Goal: Communication & Community: Answer question/provide support

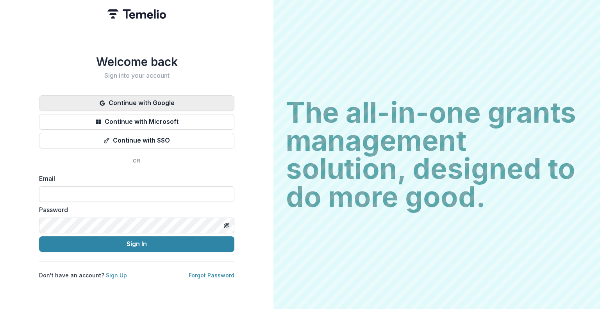
click at [144, 102] on button "Continue with Google" at bounding box center [136, 103] width 195 height 16
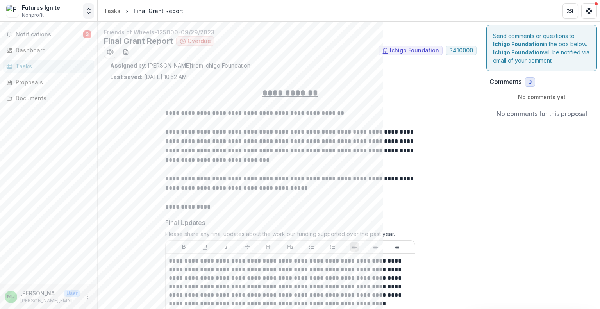
click at [91, 7] on icon "Open entity switcher" at bounding box center [89, 11] width 8 height 8
click at [47, 34] on span "Notifications" at bounding box center [50, 34] width 68 height 7
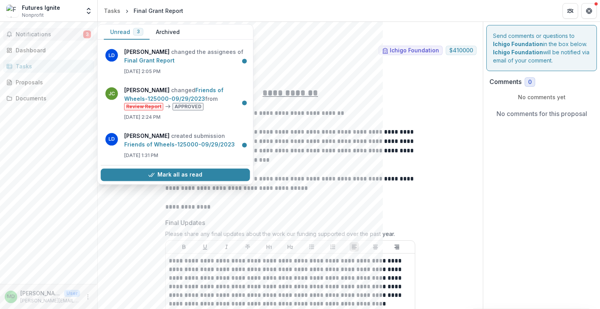
click at [62, 36] on span "Notifications" at bounding box center [50, 34] width 68 height 7
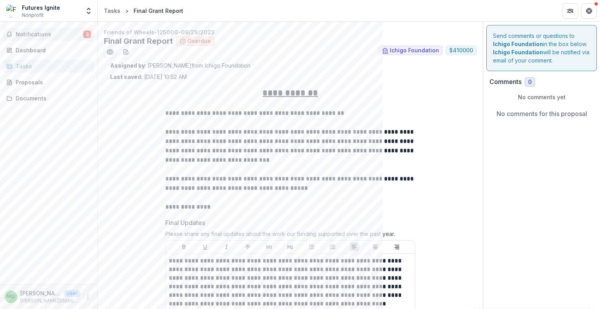
click at [64, 32] on span "Notifications" at bounding box center [50, 34] width 68 height 7
click at [45, 215] on div "Notifications 3 Unread 3 Archived [PERSON_NAME] changed the assignees of Final …" at bounding box center [48, 153] width 97 height 262
click at [55, 35] on span "Notifications" at bounding box center [50, 34] width 68 height 7
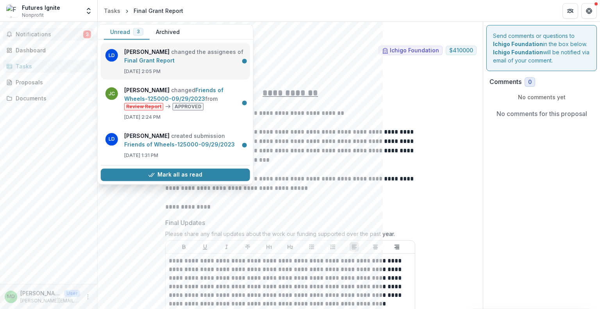
click at [175, 61] on link "Final Grant Report" at bounding box center [149, 60] width 50 height 7
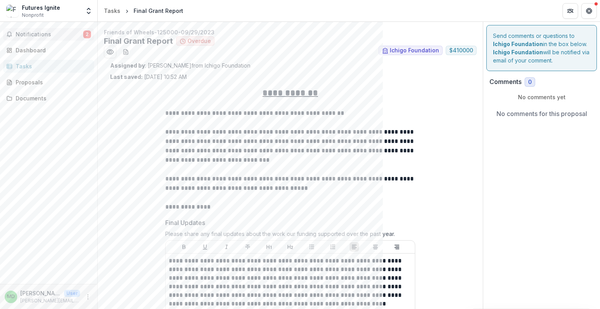
click at [56, 32] on span "Notifications" at bounding box center [50, 34] width 68 height 7
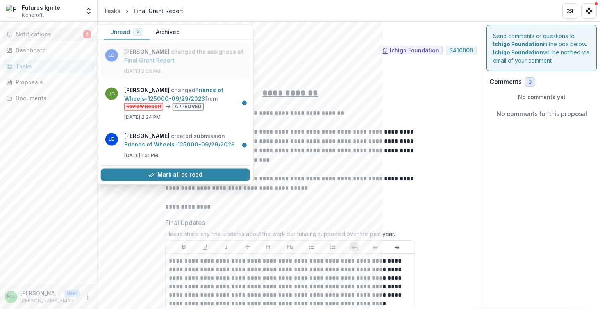
click at [175, 61] on link "Final Grant Report" at bounding box center [149, 60] width 50 height 7
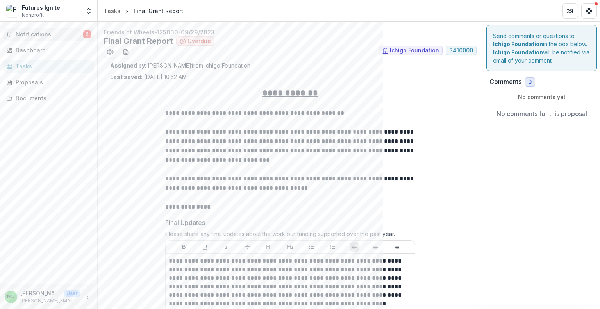
click at [42, 36] on span "Notifications" at bounding box center [50, 34] width 68 height 7
click at [542, 47] on div "Send comments or questions to Ichigo Foundation in the box below. Ichigo Founda…" at bounding box center [542, 48] width 111 height 46
click at [573, 10] on icon "Partners" at bounding box center [570, 11] width 6 height 6
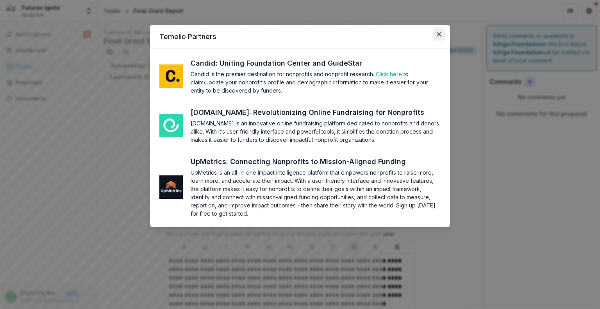
click at [439, 34] on icon "Close" at bounding box center [439, 34] width 5 height 5
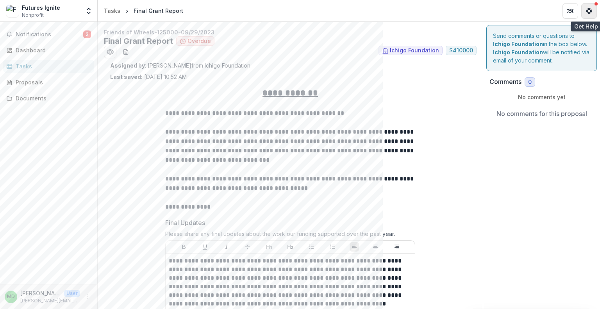
click at [591, 12] on icon "Get Help" at bounding box center [591, 13] width 2 height 2
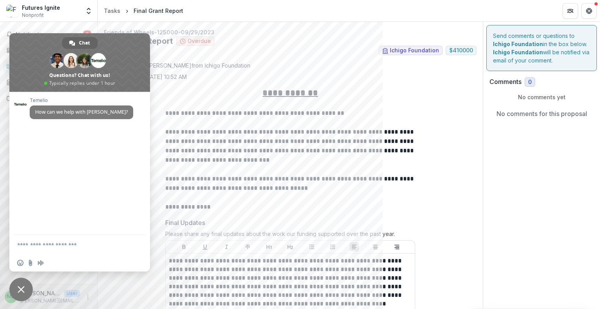
click at [269, 57] on ul "Ichigo Foundation $ 410000" at bounding box center [290, 52] width 373 height 13
click at [81, 245] on textarea "Compose your message..." at bounding box center [71, 245] width 109 height 20
type textarea "*********"
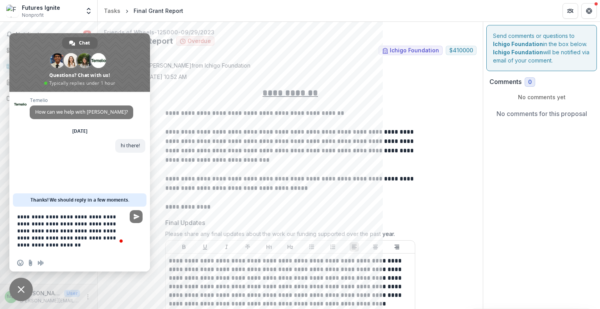
type textarea "**********"
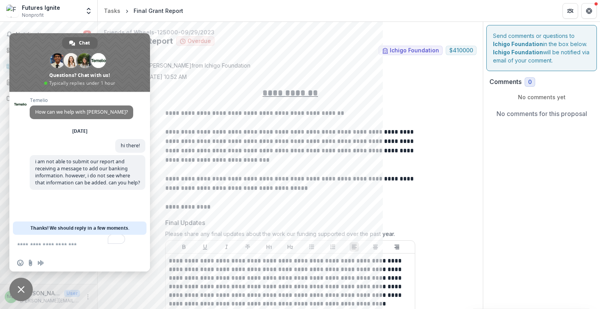
click at [272, 52] on ul "Ichigo Foundation $ 410000" at bounding box center [290, 52] width 373 height 13
drag, startPoint x: 120, startPoint y: 45, endPoint x: 330, endPoint y: 111, distance: 219.9
click at [330, 111] on body "**********" at bounding box center [300, 154] width 600 height 309
drag, startPoint x: 119, startPoint y: 47, endPoint x: 127, endPoint y: 106, distance: 59.9
click at [127, 106] on div "Chat [PERSON_NAME] [PERSON_NAME] And 7 more Questions? Chat with us! Typically …" at bounding box center [79, 152] width 141 height 238
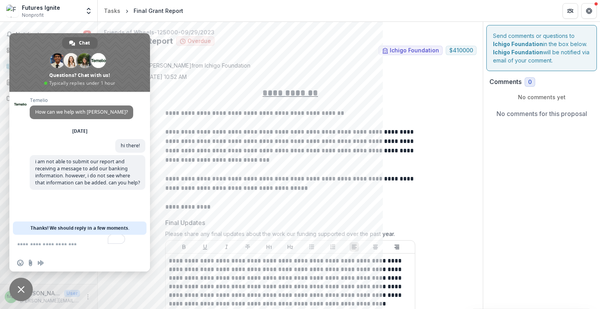
click at [98, 205] on div "[PERSON_NAME] How can we help with [PERSON_NAME]? [DATE] hi there! A minute ago…" at bounding box center [79, 163] width 141 height 143
click at [591, 5] on button "Get Help" at bounding box center [590, 11] width 16 height 16
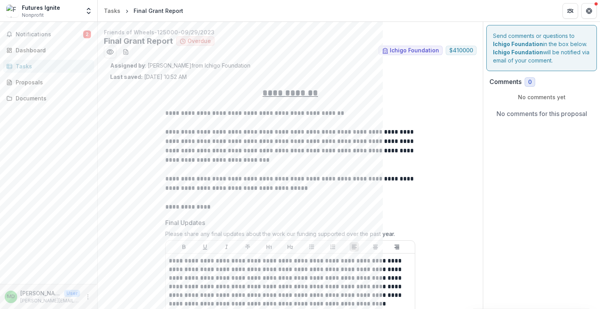
click at [95, 12] on div "Futures Ignite Nonprofit Team Settings Settings" at bounding box center [48, 12] width 97 height 18
click at [84, 9] on button "Open entity switcher" at bounding box center [88, 11] width 11 height 16
click at [42, 44] on link "Settings" at bounding box center [49, 43] width 94 height 13
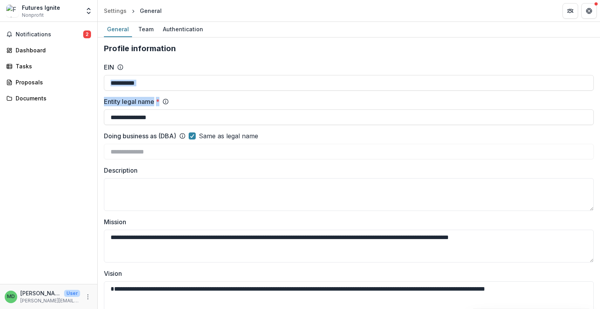
drag, startPoint x: 600, startPoint y: 81, endPoint x: 592, endPoint y: 110, distance: 30.8
click at [592, 110] on div "**********" at bounding box center [349, 165] width 503 height 287
click at [142, 32] on div "Team" at bounding box center [145, 28] width 21 height 11
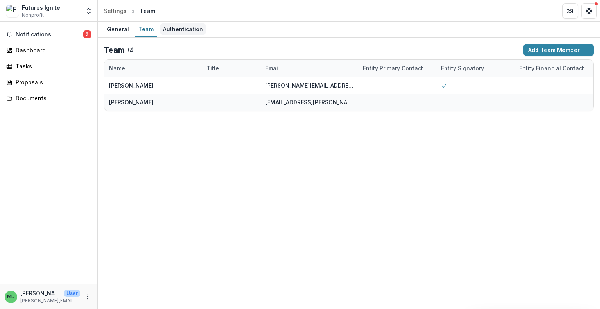
click at [168, 26] on div "Authentication" at bounding box center [183, 28] width 47 height 11
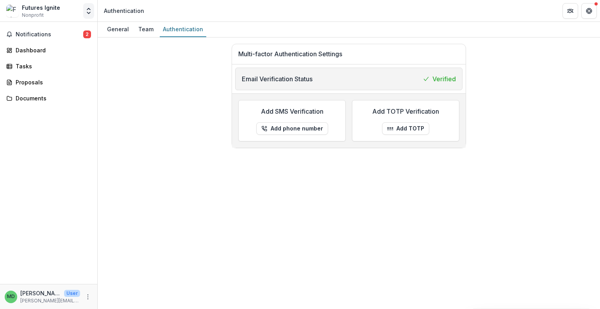
click at [89, 11] on icon "Open entity switcher" at bounding box center [89, 11] width 8 height 8
click at [129, 101] on div "Multi-factor Authentication Settings Email Verification Status Verified Add SMS…" at bounding box center [349, 96] width 490 height 104
click at [45, 47] on div "Dashboard" at bounding box center [52, 50] width 72 height 8
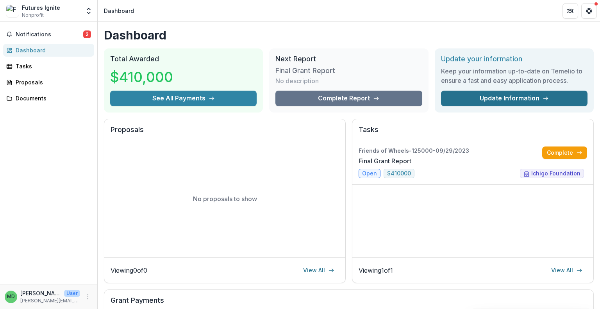
click at [567, 97] on link "Update Information" at bounding box center [514, 99] width 147 height 16
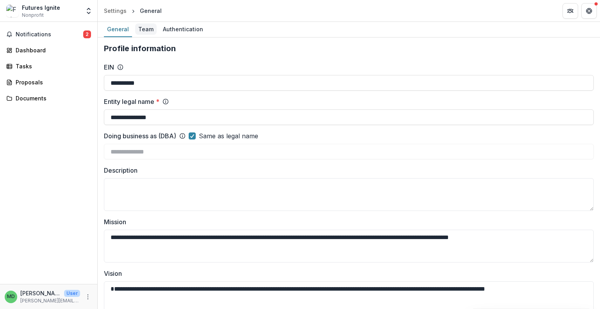
click at [144, 29] on div "Team" at bounding box center [145, 28] width 21 height 11
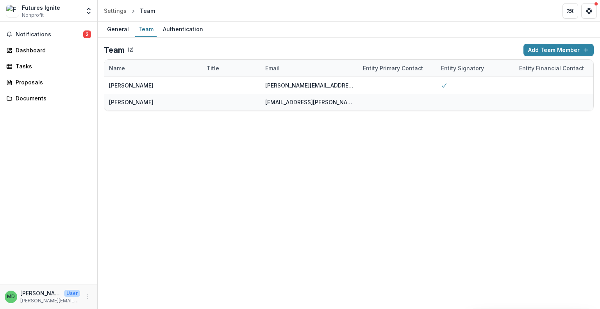
click at [117, 22] on link "General" at bounding box center [118, 29] width 28 height 15
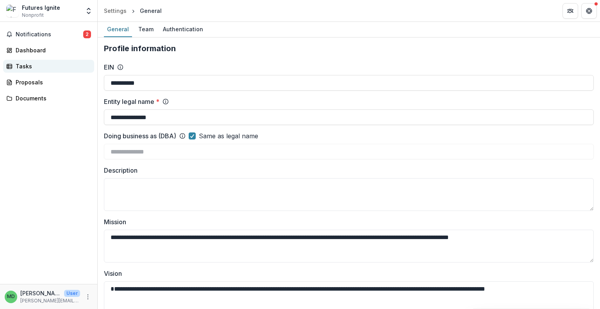
click at [35, 68] on div "Tasks" at bounding box center [52, 66] width 72 height 8
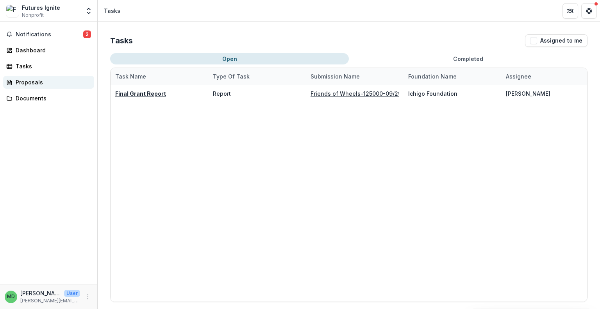
click at [33, 82] on div "Proposals" at bounding box center [52, 82] width 72 height 8
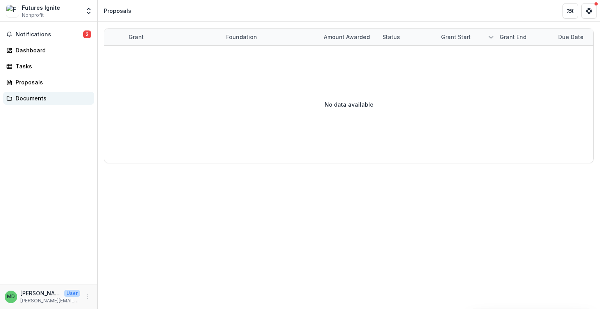
click at [31, 100] on div "Documents" at bounding box center [52, 98] width 72 height 8
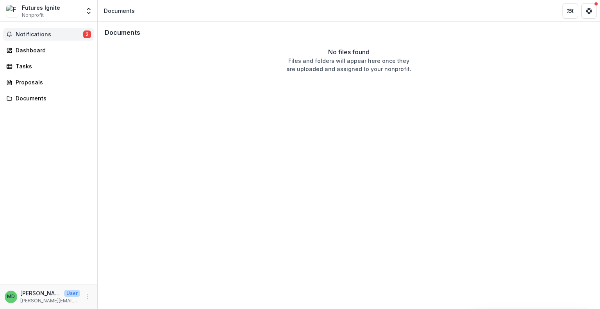
click at [47, 30] on button "Notifications 2" at bounding box center [48, 34] width 91 height 13
click at [82, 298] on div "MD [PERSON_NAME] User [PERSON_NAME][EMAIL_ADDRESS][PERSON_NAME][DOMAIN_NAME]" at bounding box center [49, 296] width 88 height 15
click at [87, 298] on icon "More" at bounding box center [88, 297] width 6 height 6
click at [128, 281] on link "Settings" at bounding box center [140, 280] width 84 height 13
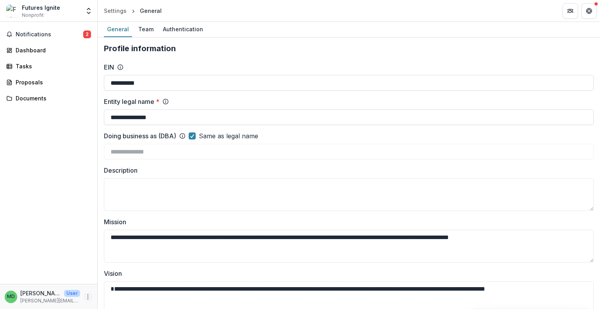
click at [88, 298] on icon "More" at bounding box center [88, 297] width 6 height 6
click at [131, 265] on link "Help Center" at bounding box center [140, 267] width 84 height 13
click at [41, 31] on span "Notifications" at bounding box center [50, 34] width 68 height 7
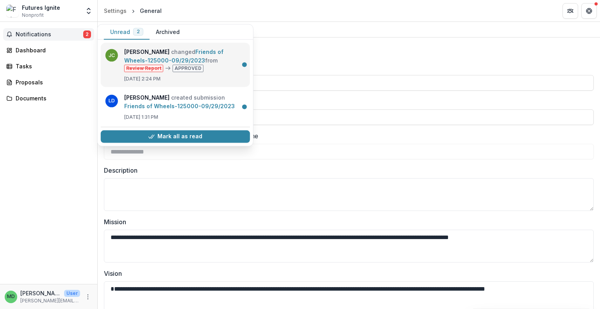
click at [208, 62] on link "Friends of Wheels-125000-09/29/2023" at bounding box center [173, 55] width 99 height 15
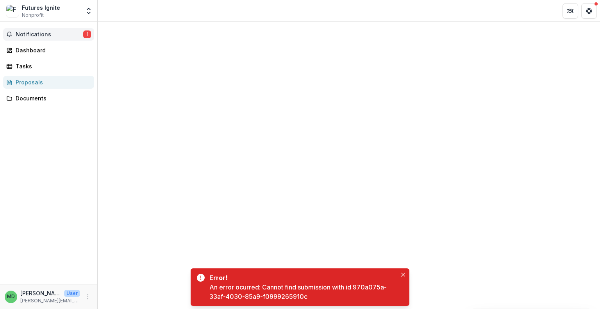
click at [72, 39] on button "Notifications 1" at bounding box center [48, 34] width 91 height 13
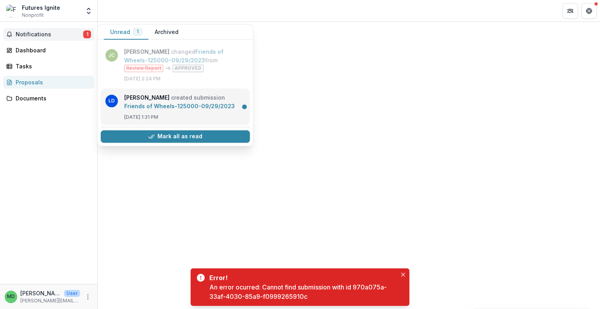
click at [222, 109] on link "Friends of Wheels-125000-09/29/2023" at bounding box center [179, 105] width 111 height 7
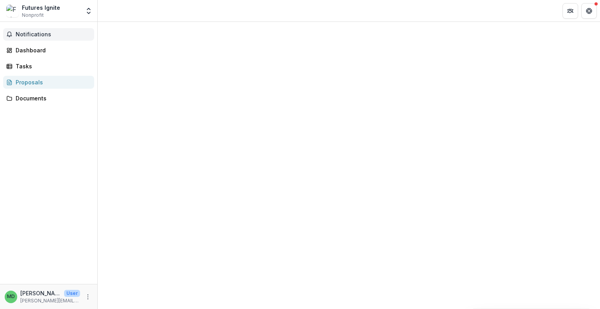
click at [64, 34] on span "Notifications" at bounding box center [53, 34] width 75 height 7
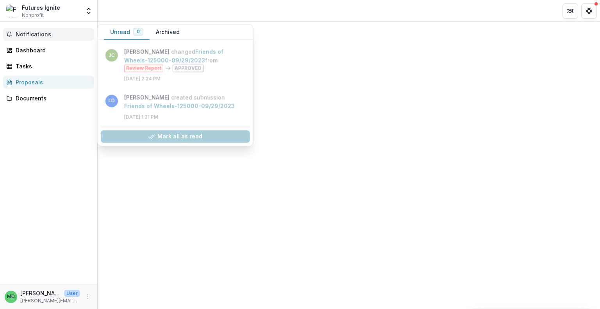
click at [166, 28] on button "Archived" at bounding box center [168, 32] width 36 height 15
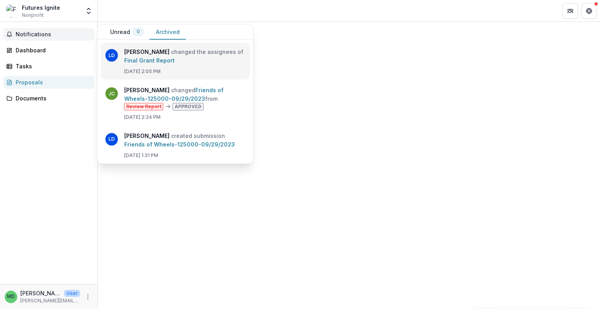
drag, startPoint x: 166, startPoint y: 28, endPoint x: 169, endPoint y: 54, distance: 26.4
click at [169, 54] on div "Unread 0 Archived [PERSON_NAME] changed Friends of Wheels-125000-09/29/2023 fro…" at bounding box center [176, 94] width 156 height 139
click at [169, 57] on link "Final Grant Report" at bounding box center [149, 60] width 50 height 7
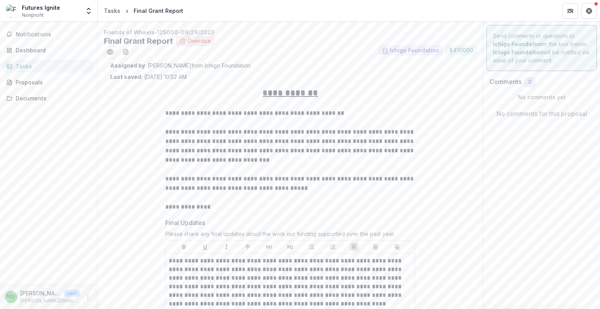
drag, startPoint x: 600, startPoint y: 41, endPoint x: 594, endPoint y: 62, distance: 21.9
click at [594, 62] on div "**********" at bounding box center [349, 165] width 503 height 287
click at [419, 48] on span "Ichigo Foundation" at bounding box center [414, 50] width 49 height 7
click at [456, 51] on span "$ 410000" at bounding box center [461, 50] width 24 height 7
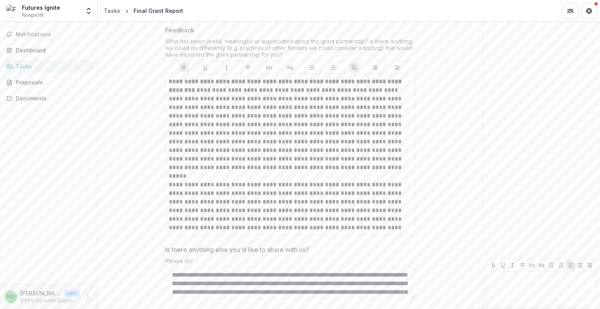
scroll to position [2107, 0]
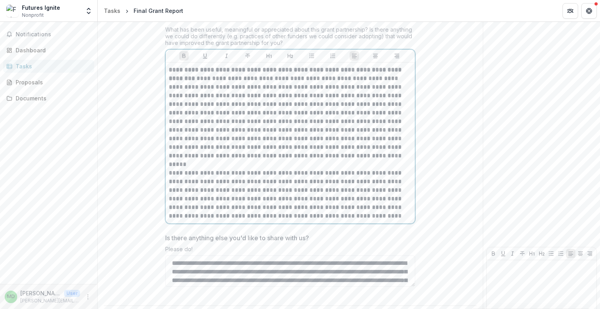
click at [306, 169] on p "**********" at bounding box center [290, 195] width 243 height 52
click at [406, 256] on textarea "Is there anything else you'd like to share with us?" at bounding box center [290, 271] width 250 height 31
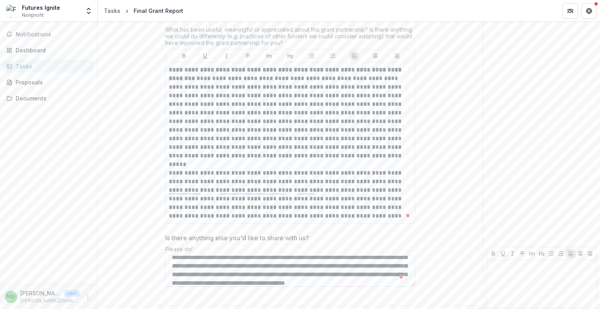
scroll to position [0, 0]
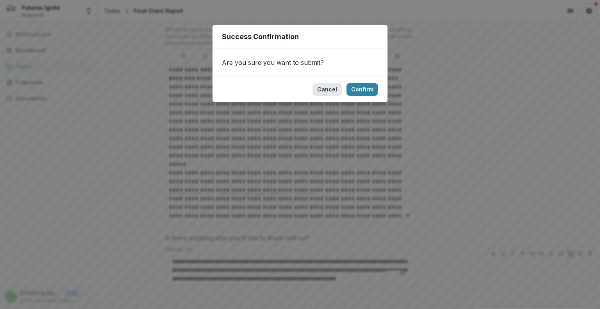
click at [329, 91] on button "Cancel" at bounding box center [327, 89] width 29 height 13
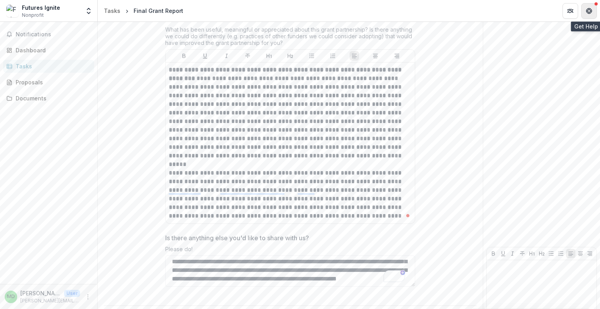
click at [592, 9] on icon "Get Help" at bounding box center [589, 11] width 6 height 6
click at [590, 9] on icon "Get Help" at bounding box center [590, 9] width 2 height 2
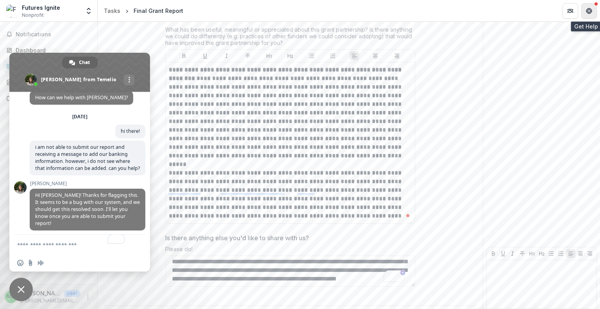
click at [591, 12] on icon "Get Help" at bounding box center [591, 13] width 2 height 2
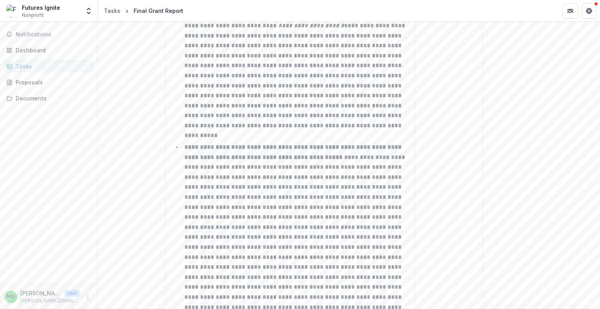
scroll to position [1387, 0]
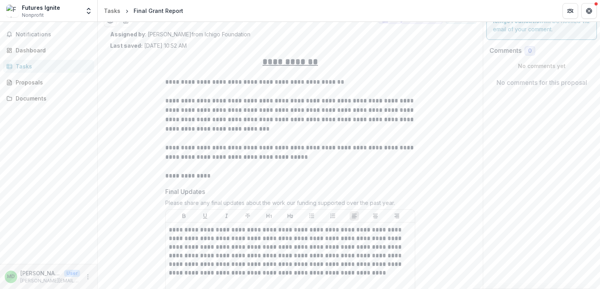
scroll to position [46, 0]
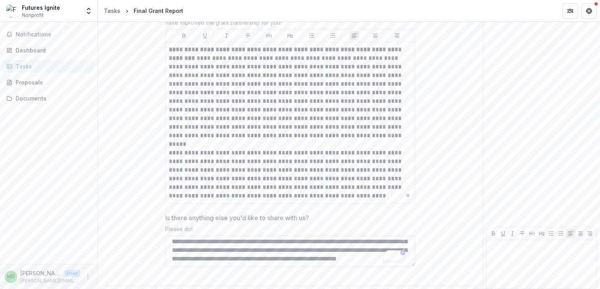
click at [347, 235] on textarea "Is there anything else you'd like to share with us?" at bounding box center [290, 250] width 250 height 31
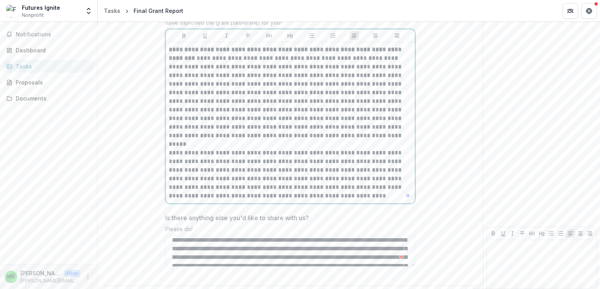
click at [328, 120] on p "**********" at bounding box center [290, 96] width 243 height 103
click at [313, 235] on textarea "Is there anything else you'd like to share with us?" at bounding box center [290, 250] width 250 height 31
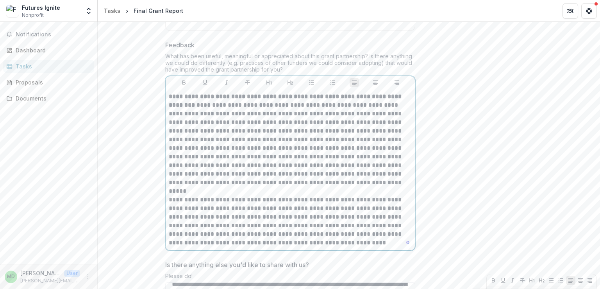
drag, startPoint x: 238, startPoint y: 212, endPoint x: 292, endPoint y: 224, distance: 56.0
click at [292, 224] on p "**********" at bounding box center [290, 221] width 243 height 52
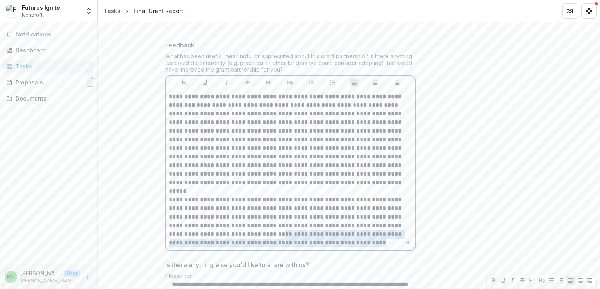
drag, startPoint x: 316, startPoint y: 222, endPoint x: 236, endPoint y: 211, distance: 80.5
click at [236, 211] on p "**********" at bounding box center [290, 221] width 243 height 52
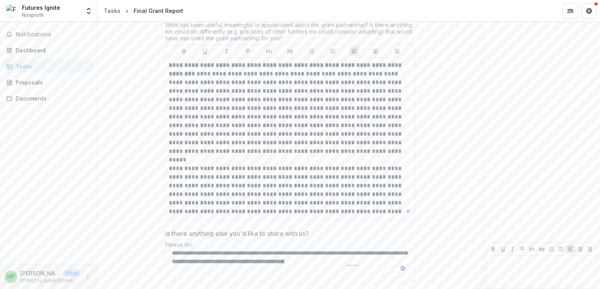
scroll to position [2121, 0]
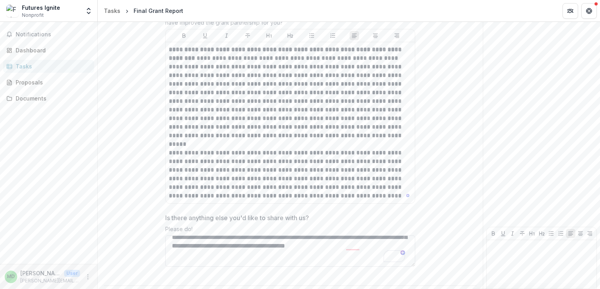
click at [398, 235] on textarea "Is there anything else you'd like to share with us?" at bounding box center [290, 250] width 250 height 31
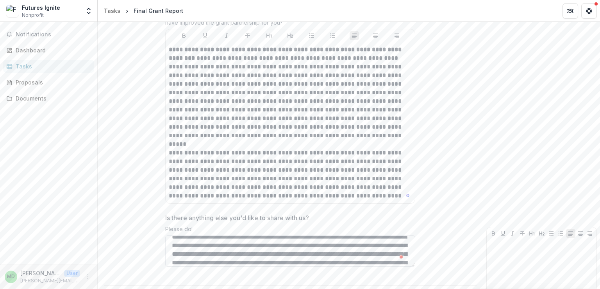
scroll to position [6, 0]
click at [591, 12] on icon "Get Help" at bounding box center [591, 13] width 2 height 2
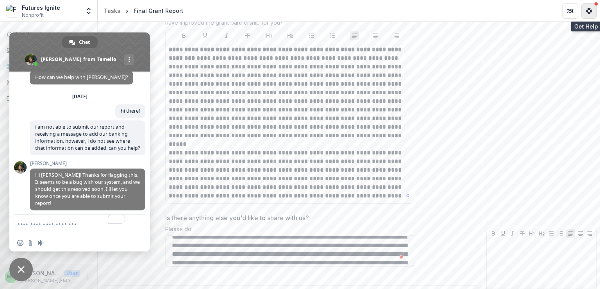
click at [586, 4] on button "Get Help" at bounding box center [590, 11] width 16 height 16
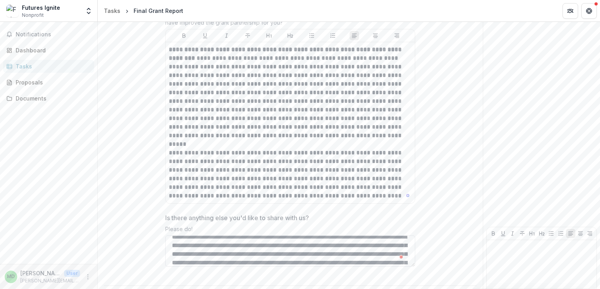
click at [352, 235] on textarea "Is there anything else you'd like to share with us?" at bounding box center [290, 250] width 250 height 31
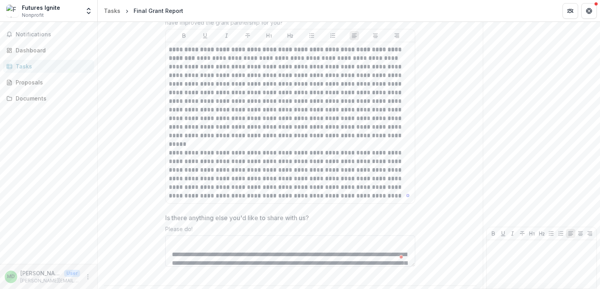
click at [169, 239] on textarea "Is there anything else you'd like to share with us?" at bounding box center [290, 250] width 250 height 31
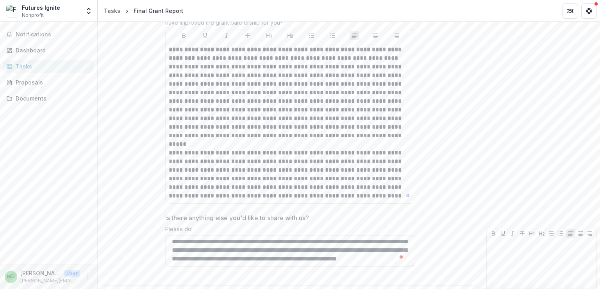
drag, startPoint x: 338, startPoint y: 274, endPoint x: 444, endPoint y: 275, distance: 105.9
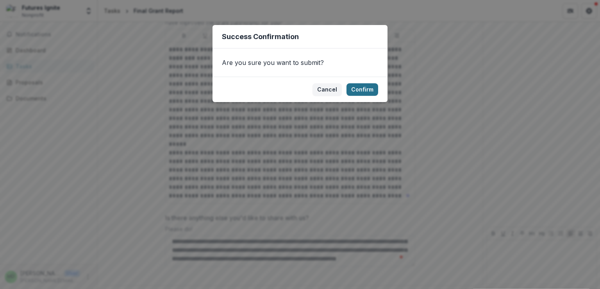
click at [365, 88] on button "Confirm" at bounding box center [363, 89] width 32 height 13
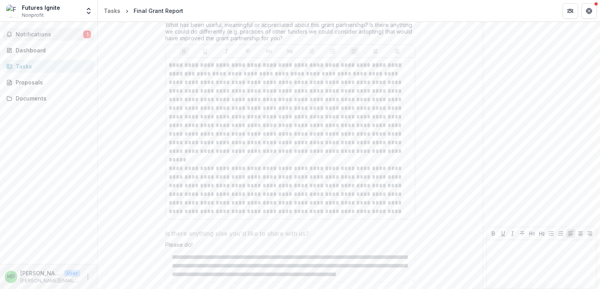
click at [48, 35] on span "Notifications" at bounding box center [50, 34] width 68 height 7
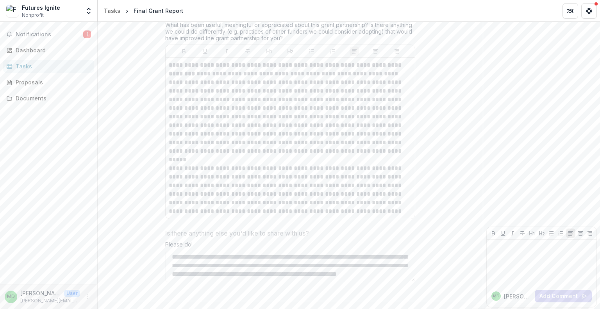
scroll to position [2110, 0]
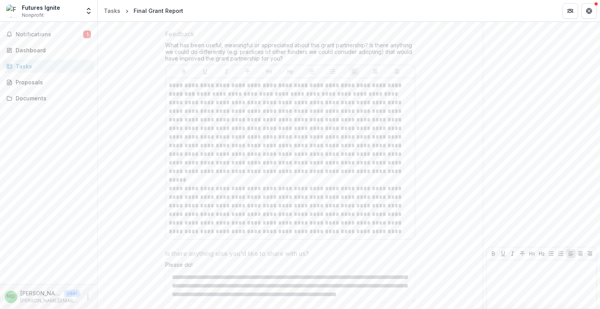
click at [351, 138] on p "**********" at bounding box center [290, 132] width 243 height 103
click at [396, 184] on p "**********" at bounding box center [290, 210] width 243 height 52
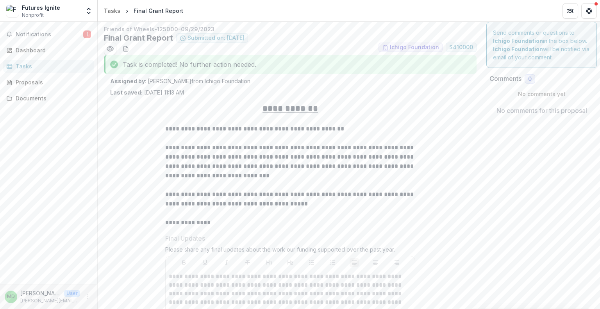
scroll to position [0, 0]
